Goal: Task Accomplishment & Management: Use online tool/utility

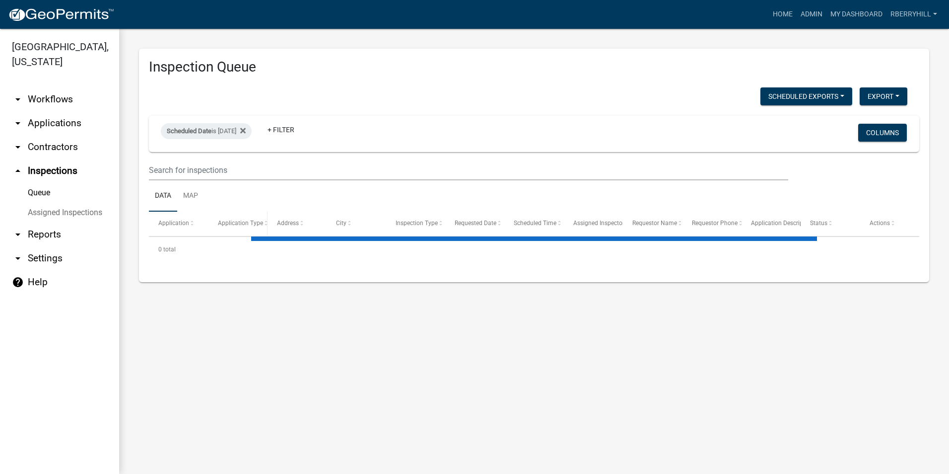
select select "2: 50"
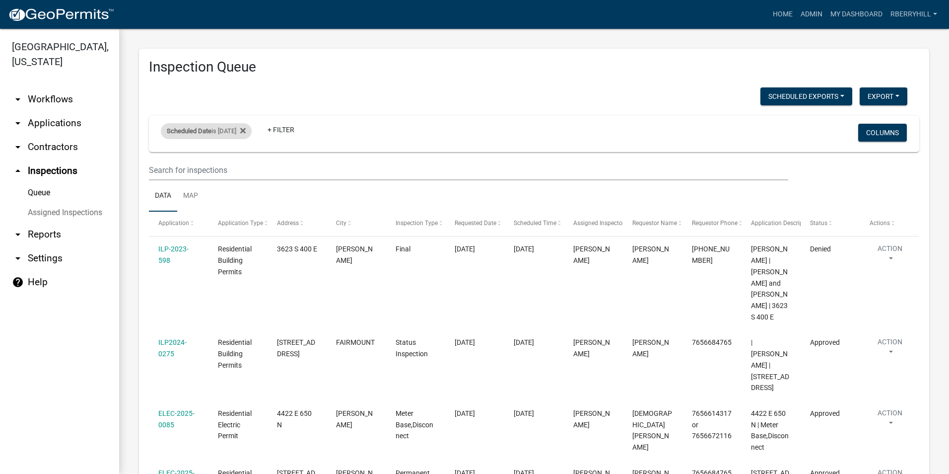
click at [243, 132] on div "Scheduled Date is [DATE]" at bounding box center [206, 131] width 91 height 16
click at [244, 168] on input "[DATE]" at bounding box center [215, 168] width 70 height 20
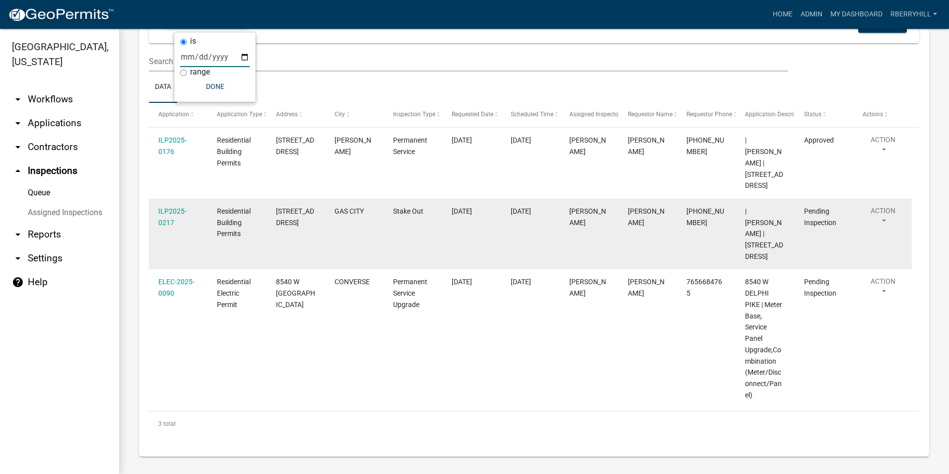
scroll to position [111, 0]
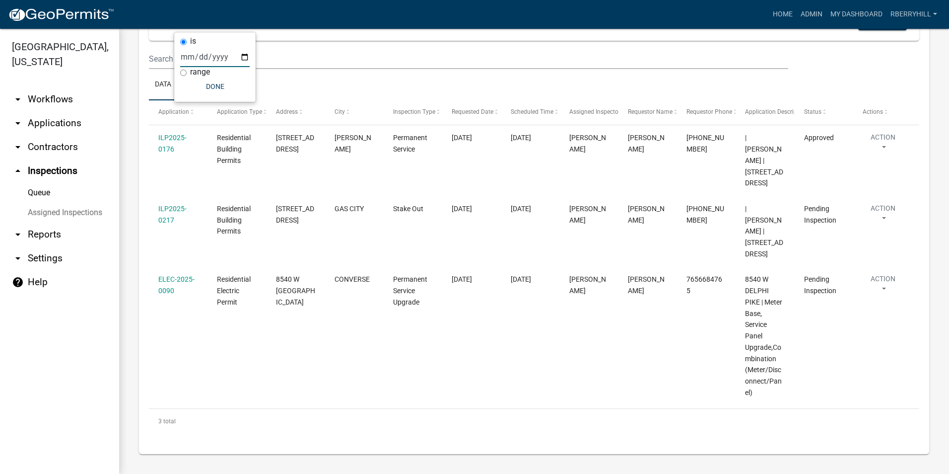
click at [245, 56] on input "[DATE]" at bounding box center [215, 57] width 70 height 20
type input "[DATE]"
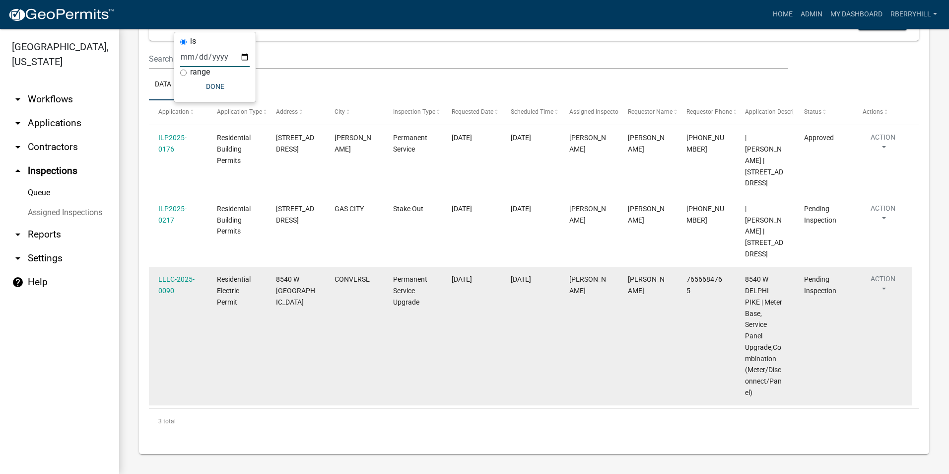
select select "2: 50"
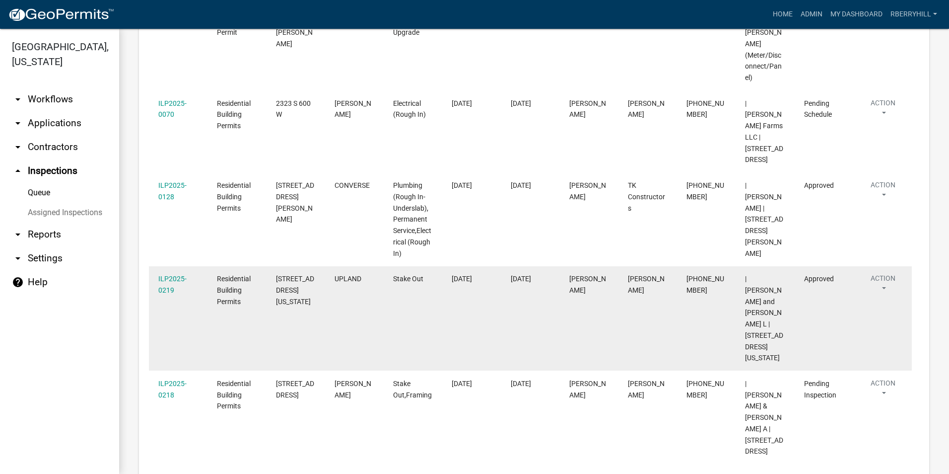
scroll to position [480, 0]
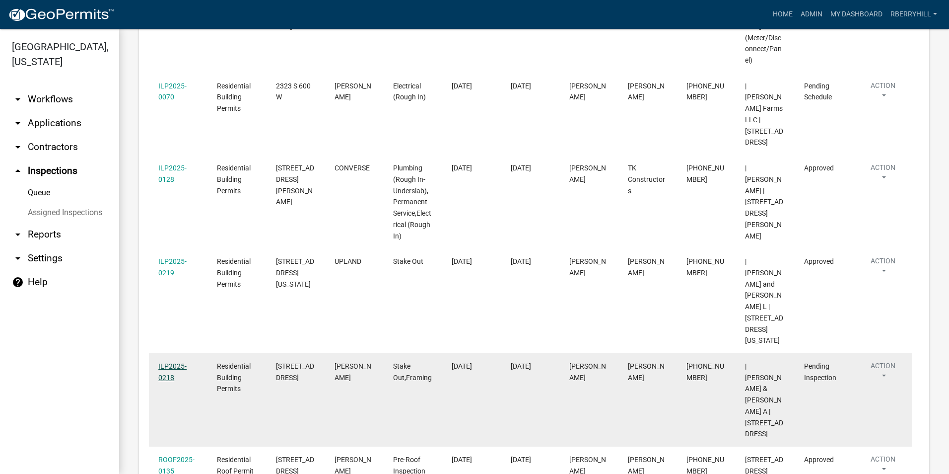
click at [171, 362] on link "ILP2025-0218" at bounding box center [172, 371] width 28 height 19
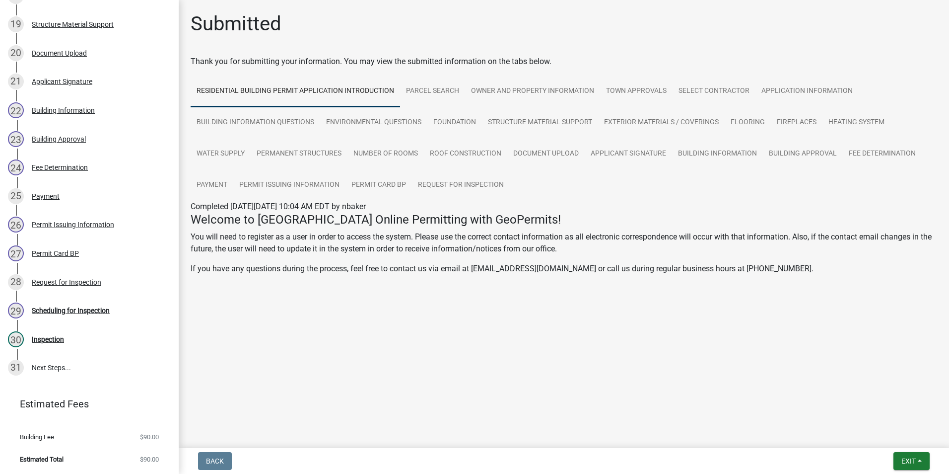
scroll to position [677, 0]
click at [89, 311] on div "Scheduling for Inspection" at bounding box center [71, 309] width 78 height 7
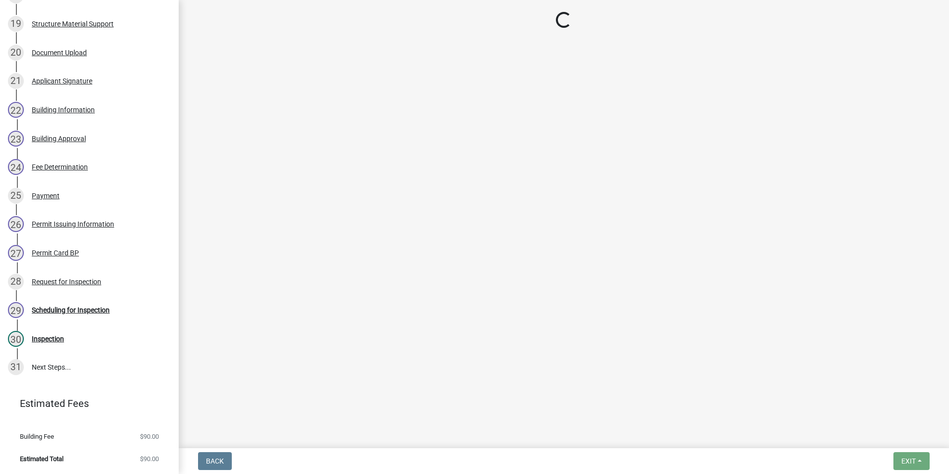
select select "d7f9a44a-d2ea-4d3c-83b3-1aa71c950bd5"
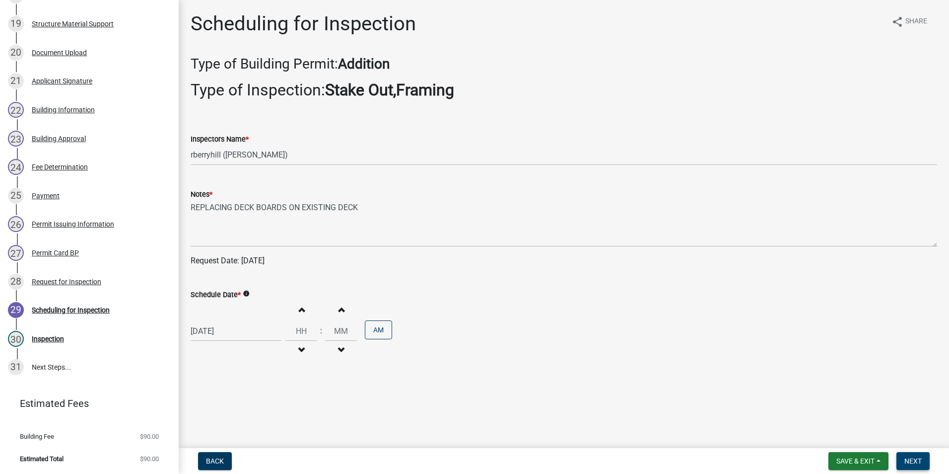
click at [912, 462] on span "Next" at bounding box center [913, 461] width 17 height 8
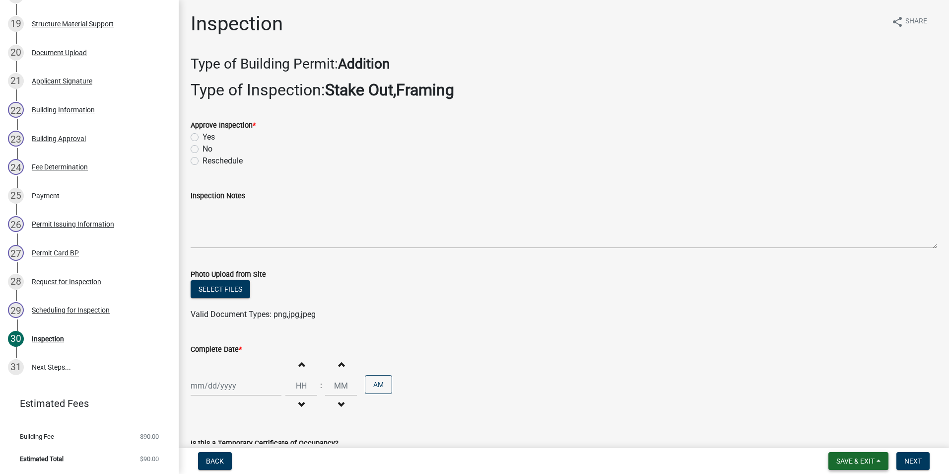
click at [864, 455] on button "Save & Exit" at bounding box center [859, 461] width 60 height 18
click at [855, 441] on button "Save & Exit" at bounding box center [848, 435] width 79 height 24
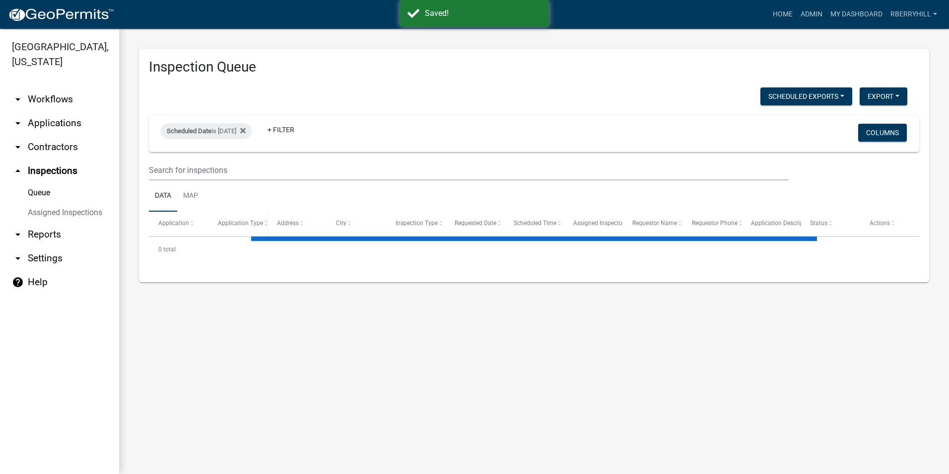
select select "2: 50"
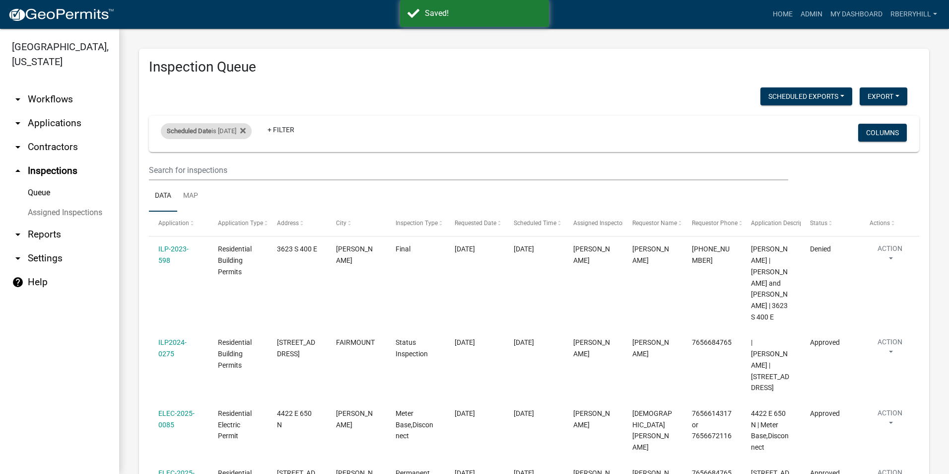
click at [212, 131] on div "Scheduled Date is [DATE]" at bounding box center [206, 131] width 91 height 16
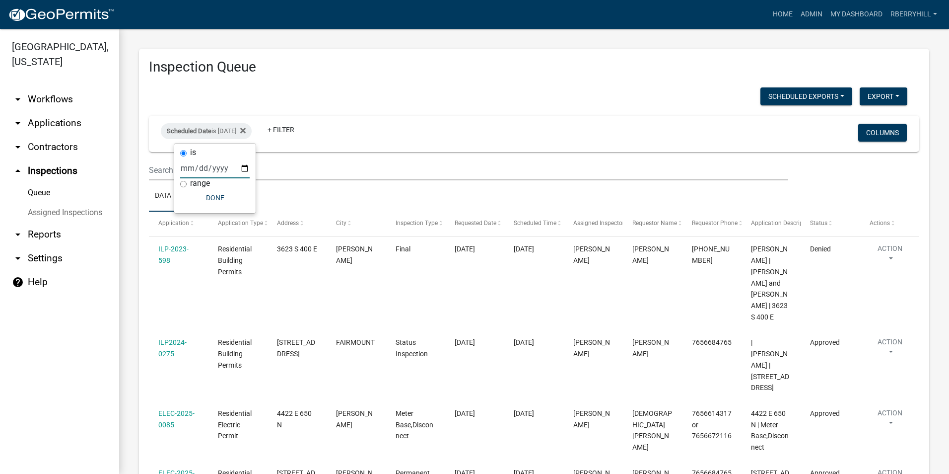
click at [245, 170] on input "[DATE]" at bounding box center [215, 168] width 70 height 20
type input "[DATE]"
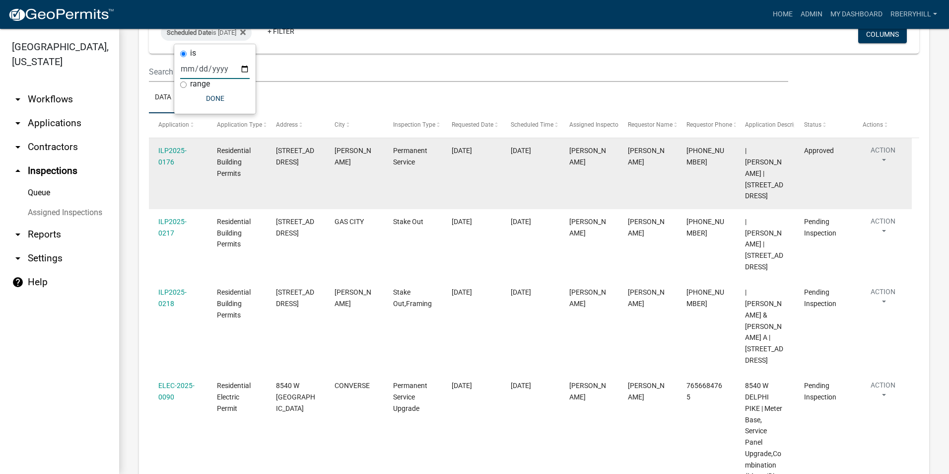
scroll to position [99, 0]
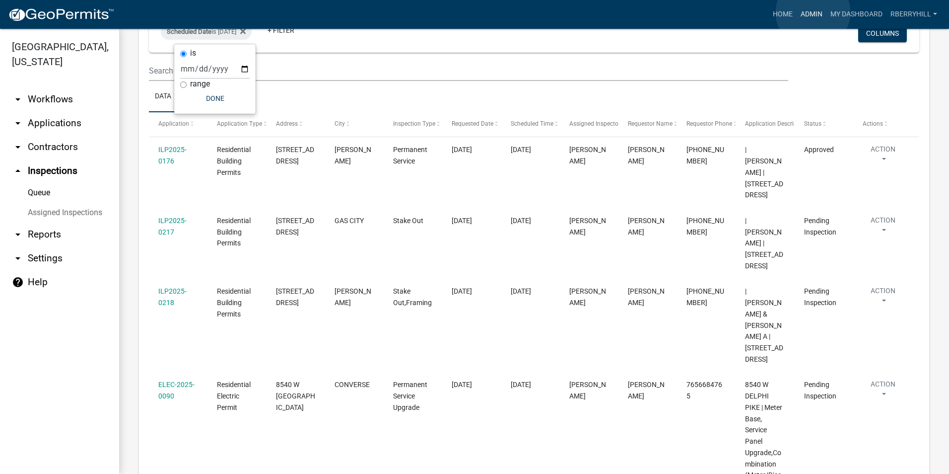
click at [813, 13] on link "Admin" at bounding box center [812, 14] width 30 height 19
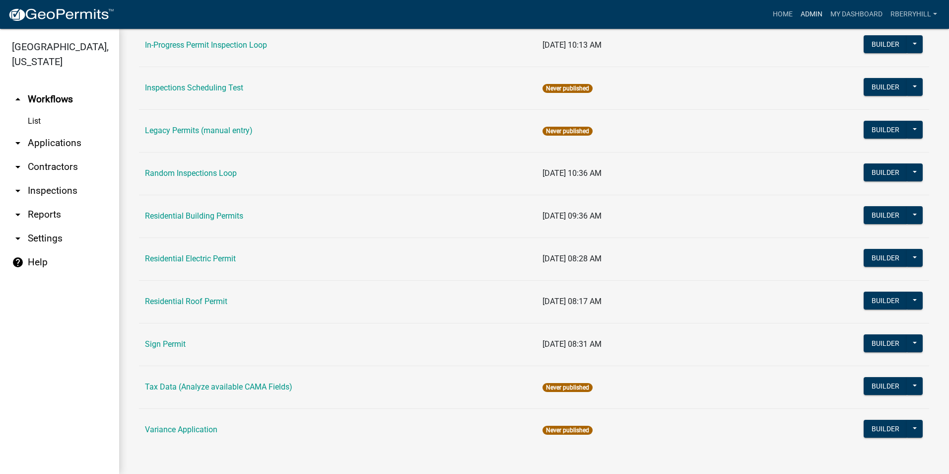
scroll to position [836, 0]
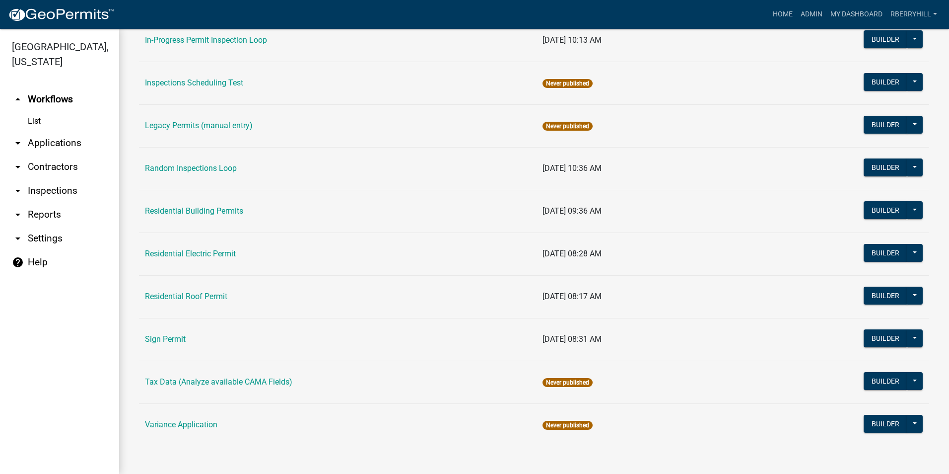
click at [203, 210] on link "Residential Building Permits" at bounding box center [194, 210] width 98 height 9
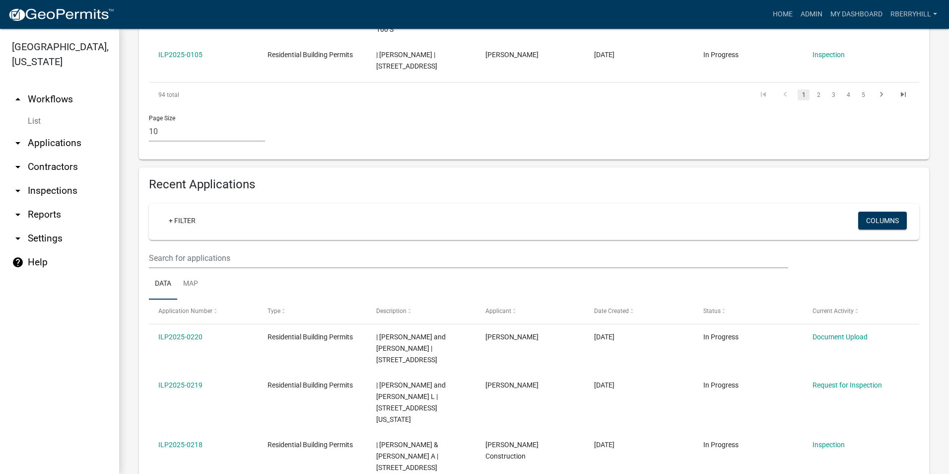
scroll to position [645, 0]
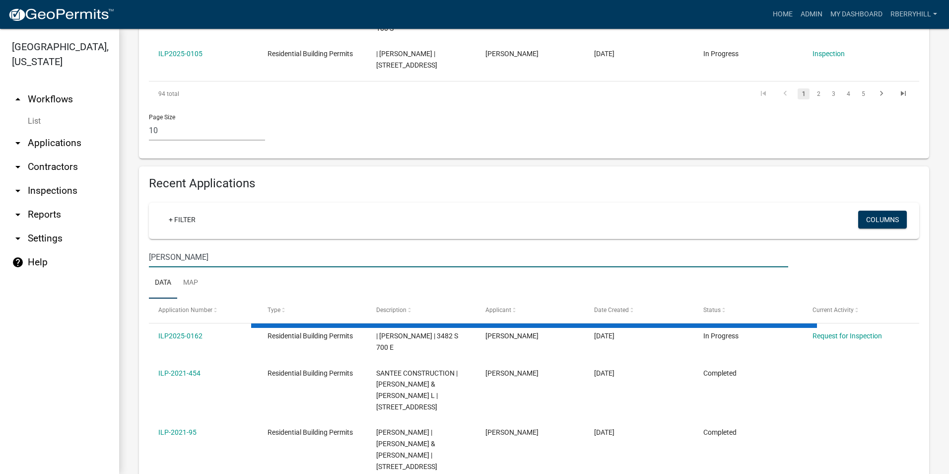
scroll to position [578, 0]
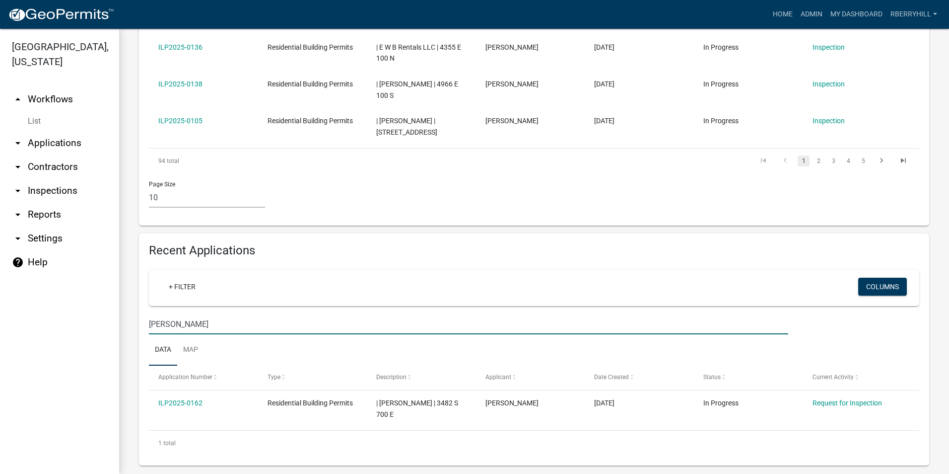
type input "[PERSON_NAME]"
click at [566, 334] on ul "Data Map" at bounding box center [534, 349] width 771 height 31
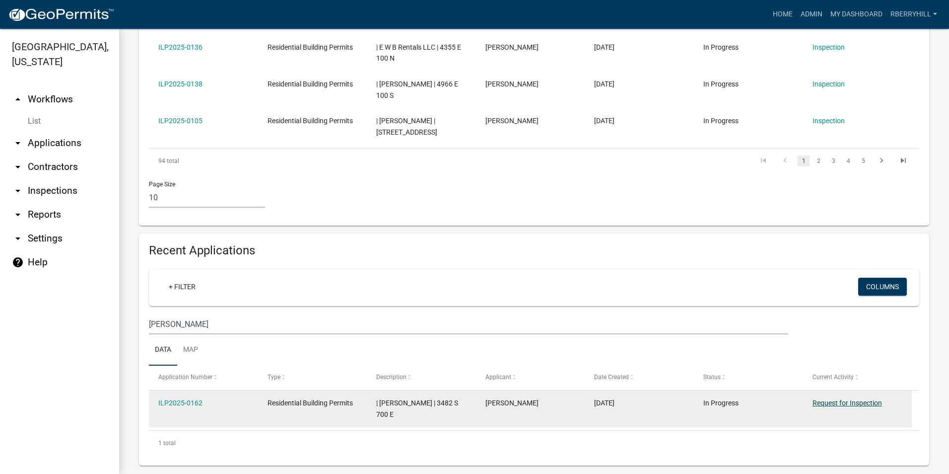
click at [847, 399] on link "Request for Inspection" at bounding box center [848, 403] width 70 height 8
